Goal: Task Accomplishment & Management: Manage account settings

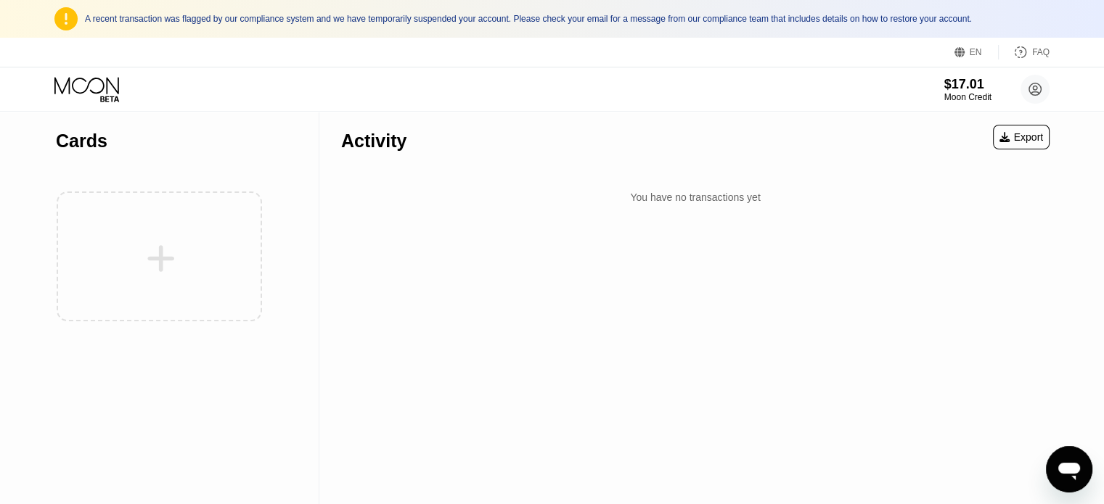
scroll to position [269, 0]
drag, startPoint x: 761, startPoint y: 200, endPoint x: 655, endPoint y: 202, distance: 106.7
click at [655, 202] on div "You have no transactions yet" at bounding box center [695, 197] width 708 height 26
click at [640, 200] on div "You have no transactions yet" at bounding box center [695, 197] width 708 height 26
click at [1033, 87] on circle at bounding box center [1034, 89] width 29 height 29
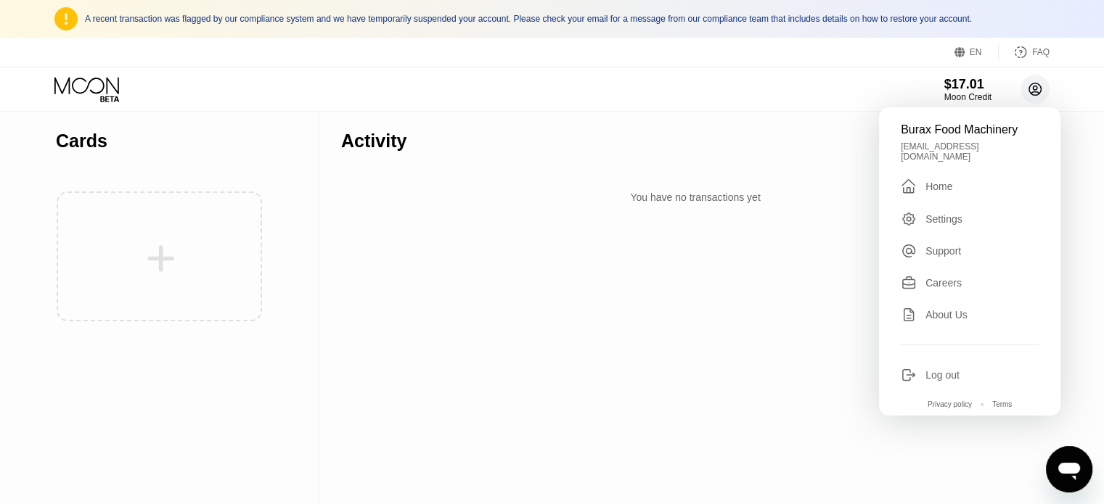
click at [1030, 86] on icon at bounding box center [1035, 89] width 12 height 12
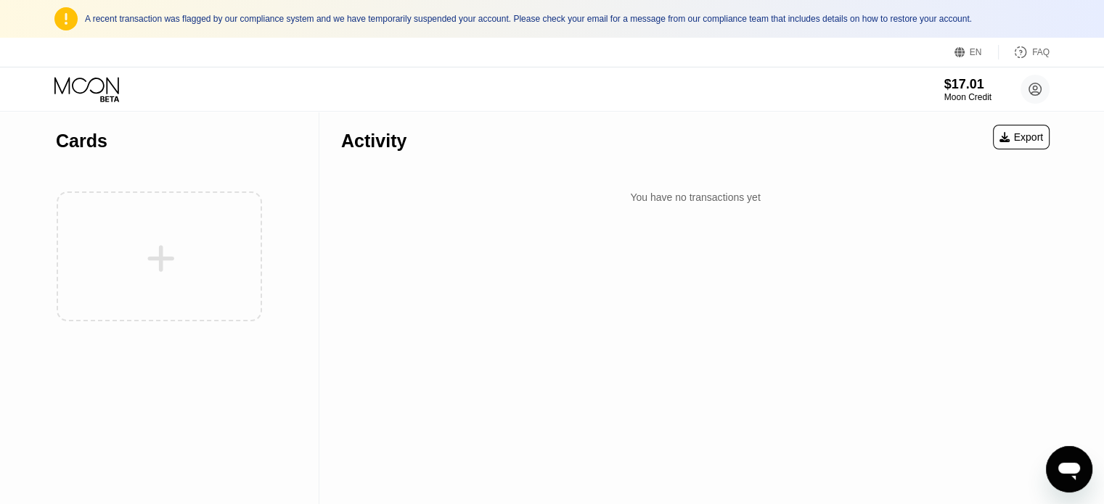
click at [833, 94] on div "$17.01 Moon Credit Burax Food Machinery [EMAIL_ADDRESS][DOMAIN_NAME]  Home Set…" at bounding box center [552, 89] width 1104 height 44
click at [1037, 86] on circle at bounding box center [1034, 89] width 29 height 29
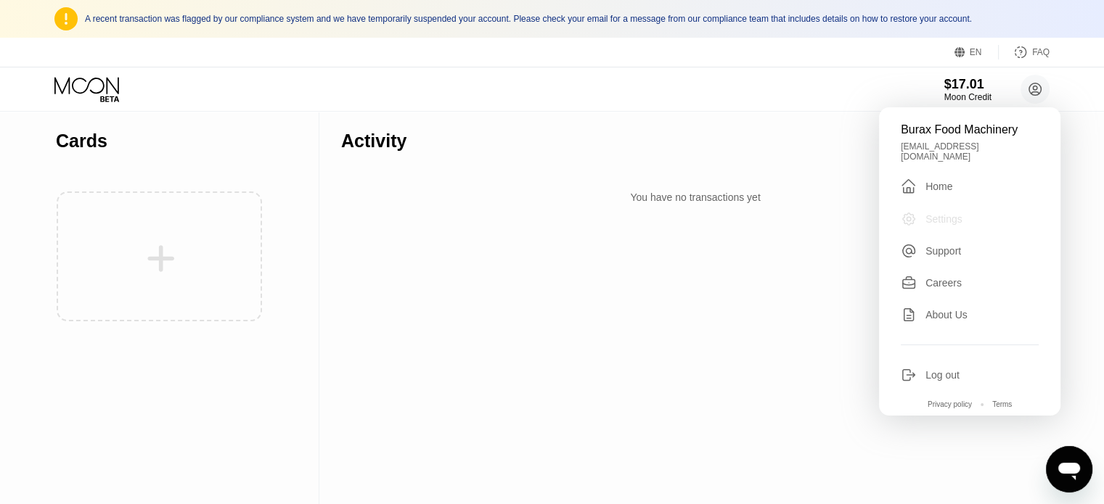
click at [936, 213] on div "Settings" at bounding box center [943, 219] width 37 height 12
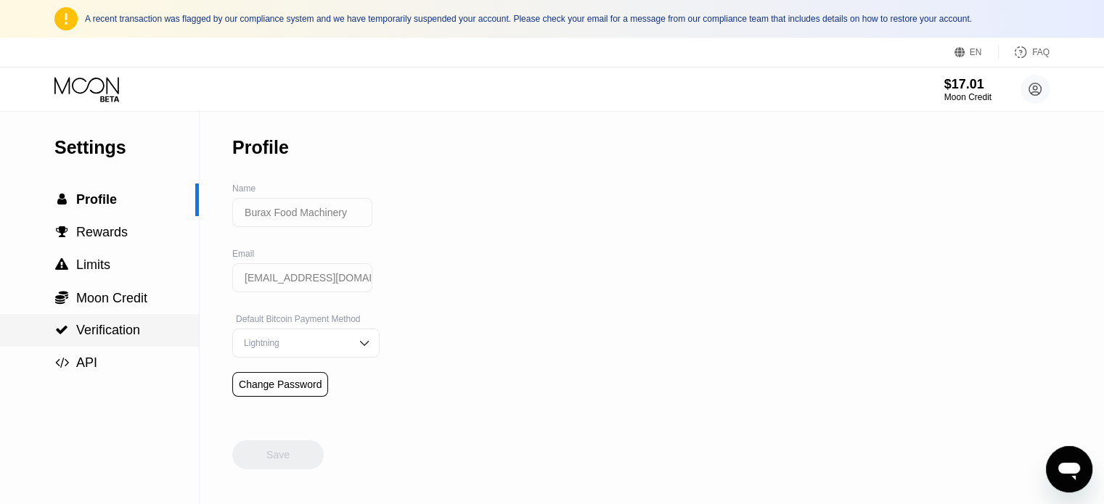
click at [132, 337] on span "Verification" at bounding box center [108, 330] width 64 height 15
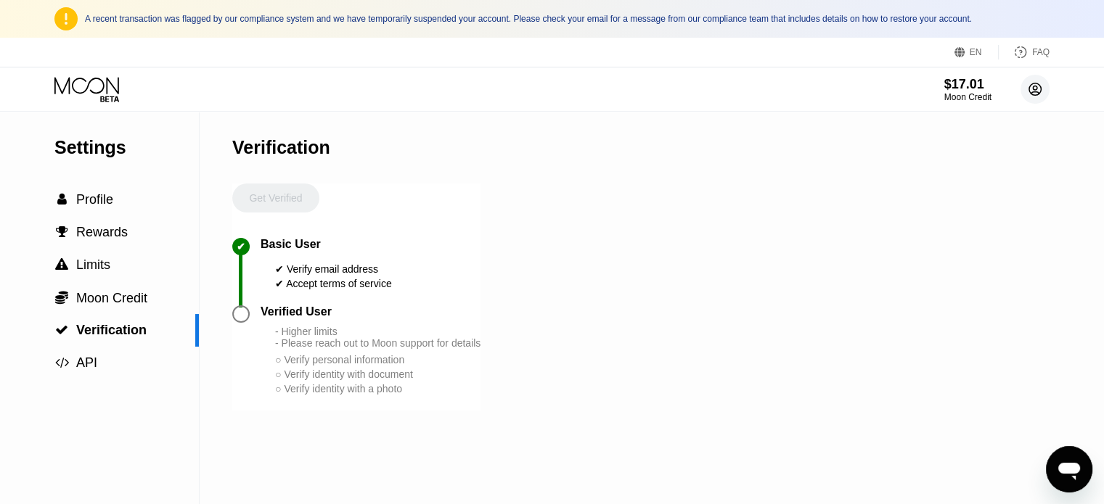
click at [1034, 93] on circle at bounding box center [1034, 89] width 29 height 29
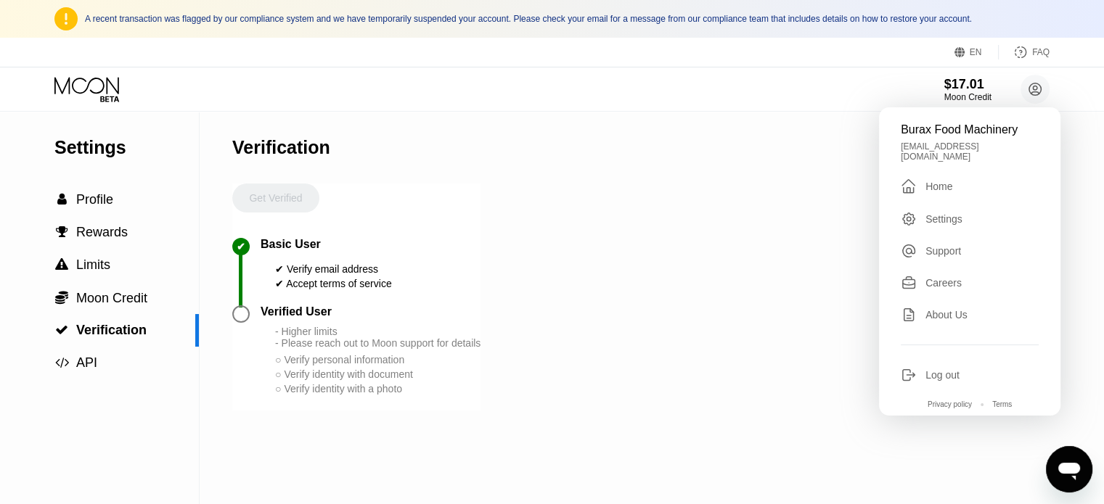
click at [833, 176] on div "Settings  Profile  Rewards  Limits  Moon Credit  Verification  API Verifi…" at bounding box center [552, 308] width 1104 height 393
